Goal: Task Accomplishment & Management: Use online tool/utility

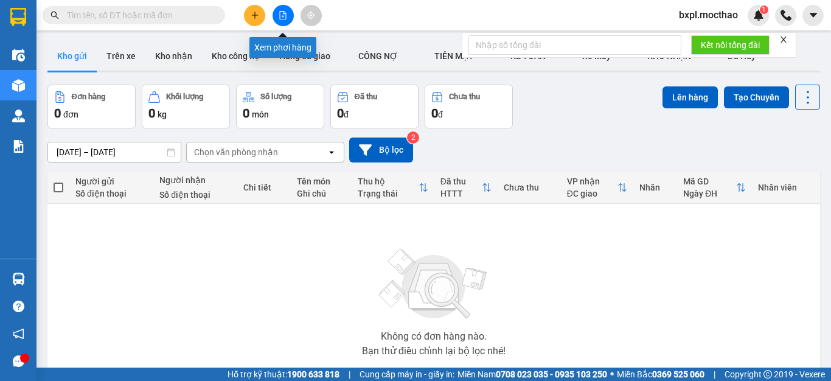
click at [281, 16] on icon "file-add" at bounding box center [282, 15] width 9 height 9
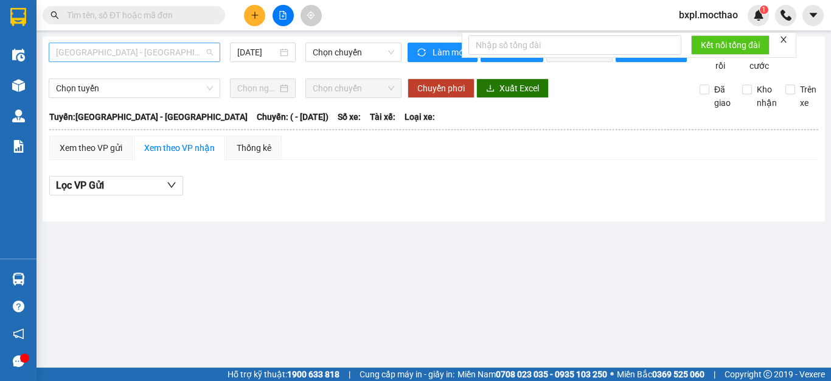
click at [128, 51] on span "[GEOGRAPHIC_DATA] - [GEOGRAPHIC_DATA]" at bounding box center [134, 52] width 157 height 18
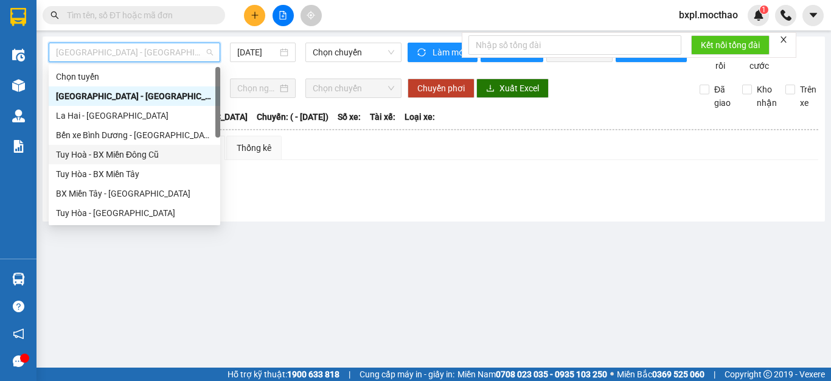
click at [136, 157] on div "Tuy Hoà - BX Miền Đông Cũ" at bounding box center [134, 154] width 157 height 13
type input "[DATE]"
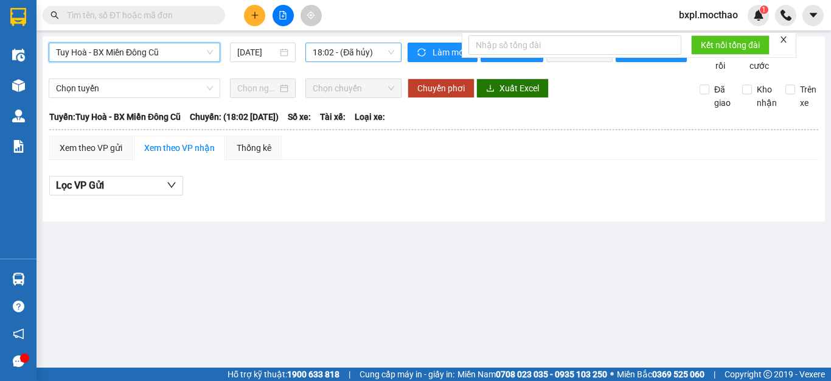
click at [338, 57] on span "18:02 - (Đã hủy)" at bounding box center [353, 52] width 81 height 18
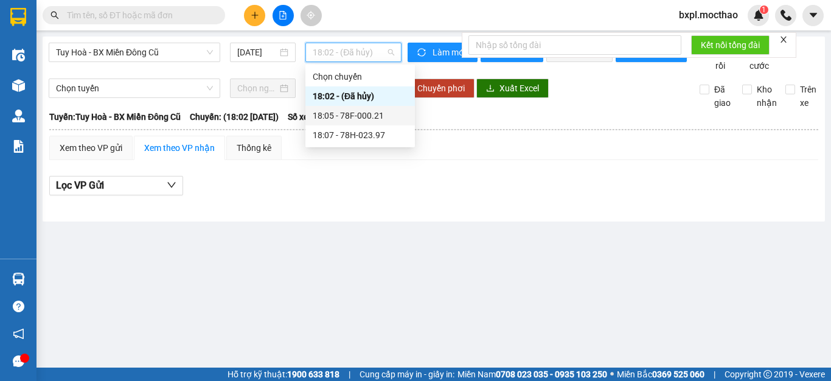
click at [337, 112] on div "18:05 - 78F-000.21" at bounding box center [360, 115] width 95 height 13
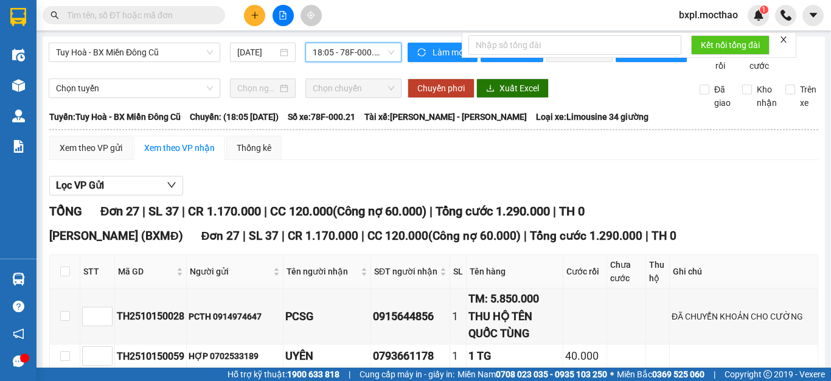
click at [373, 55] on span "18:05 - 78F-000.21" at bounding box center [353, 52] width 81 height 18
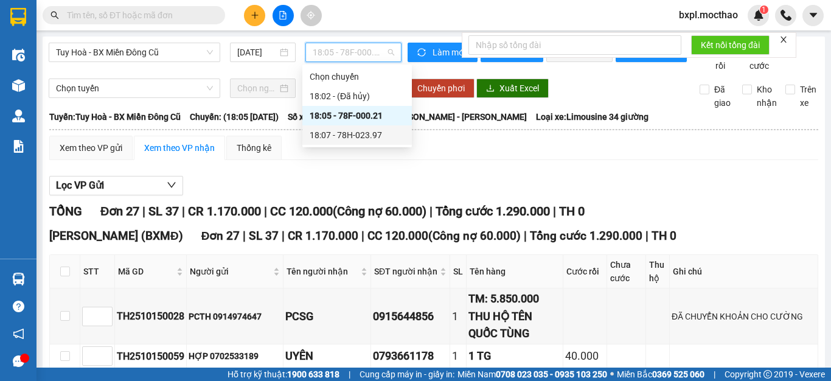
click at [350, 131] on div "18:07 - 78H-023.97" at bounding box center [356, 134] width 95 height 13
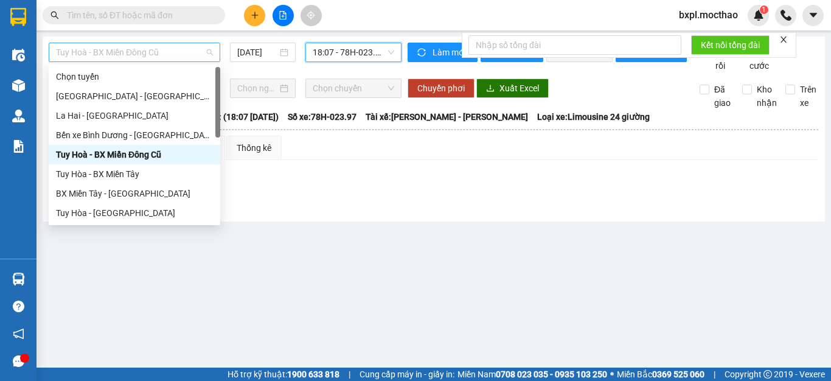
click at [159, 50] on span "Tuy Hoà - BX Miền Đông Cũ" at bounding box center [134, 52] width 157 height 18
click at [117, 173] on div "Tuy Hòa - BX Miền Tây" at bounding box center [134, 173] width 157 height 13
type input "[DATE]"
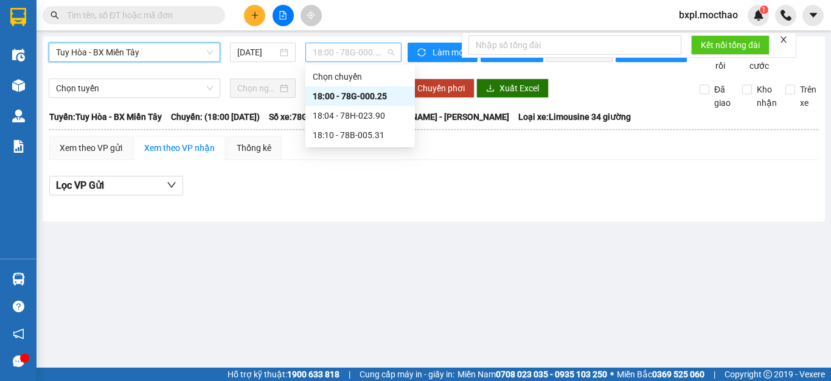
click at [370, 51] on span "18:00 - 78G-000.25" at bounding box center [353, 52] width 81 height 18
click at [362, 117] on div "18:04 - 78H-023.90" at bounding box center [360, 115] width 95 height 13
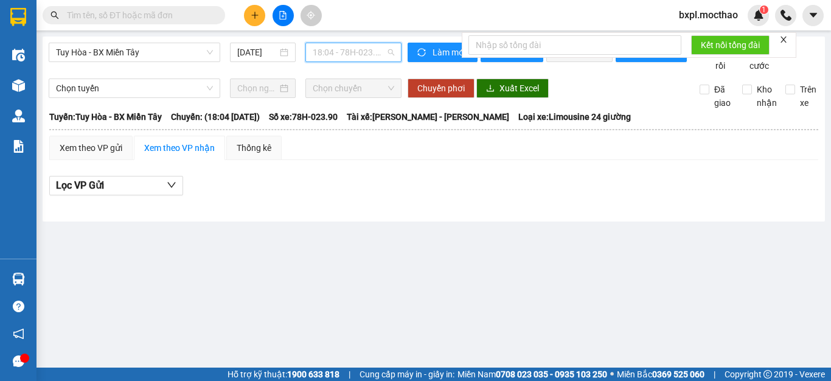
click at [347, 49] on span "18:04 - 78H-023.90" at bounding box center [353, 52] width 81 height 18
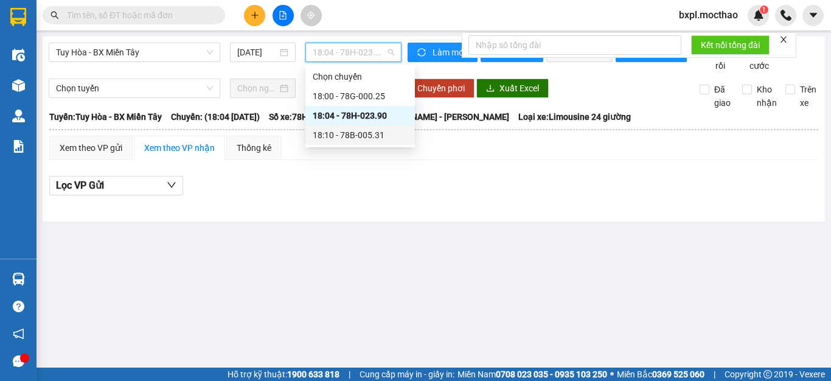
click at [365, 136] on div "18:10 - 78B-005.31" at bounding box center [360, 134] width 95 height 13
